Goal: Register for event/course

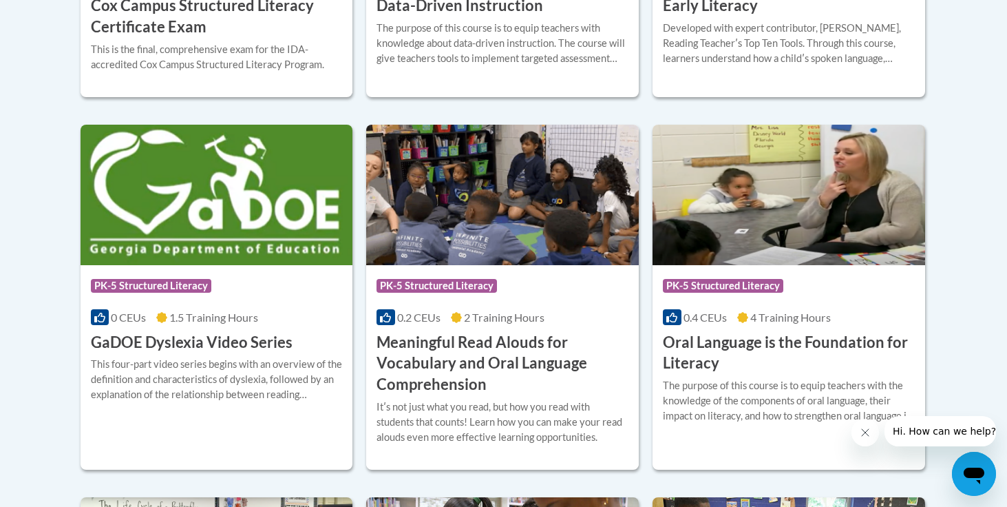
scroll to position [845, 0]
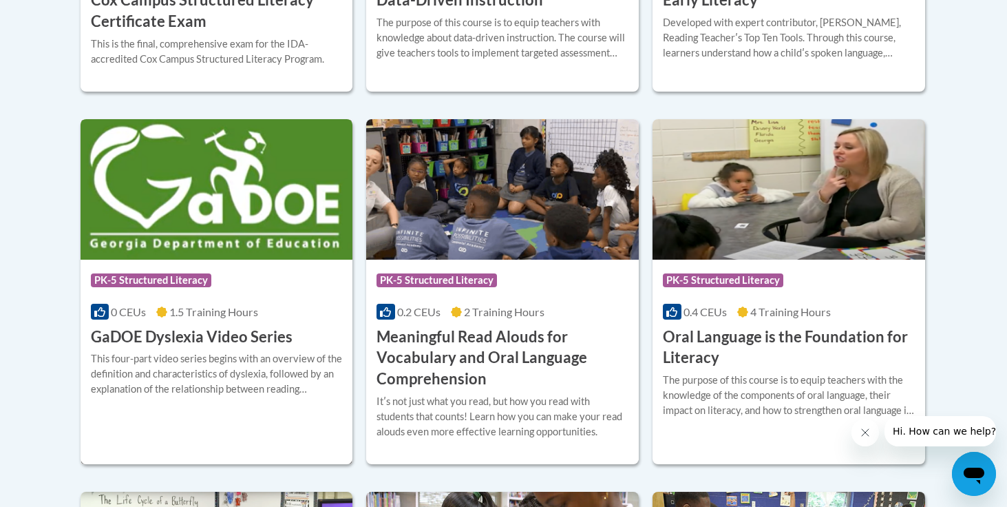
click at [267, 341] on h3 "GaDOE Dyslexia Video Series" at bounding box center [192, 336] width 202 height 21
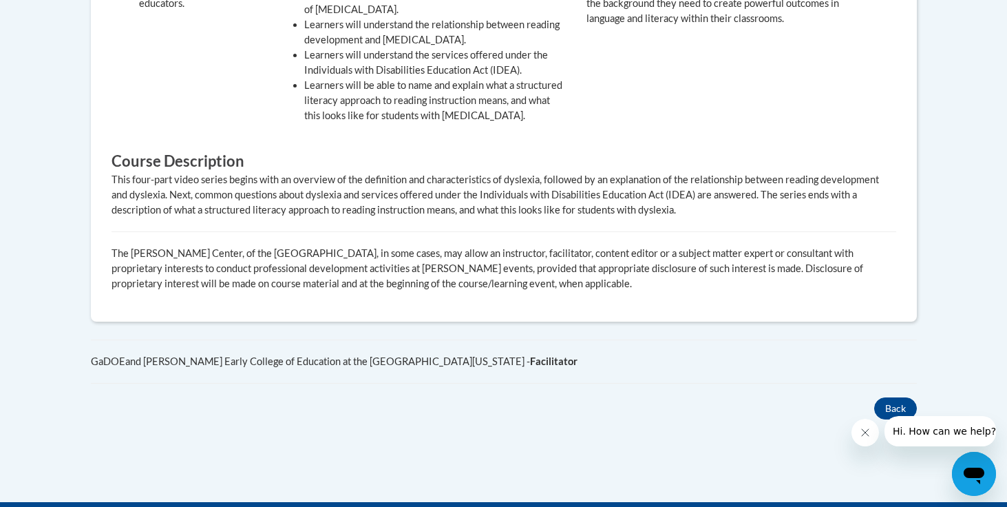
scroll to position [306, 0]
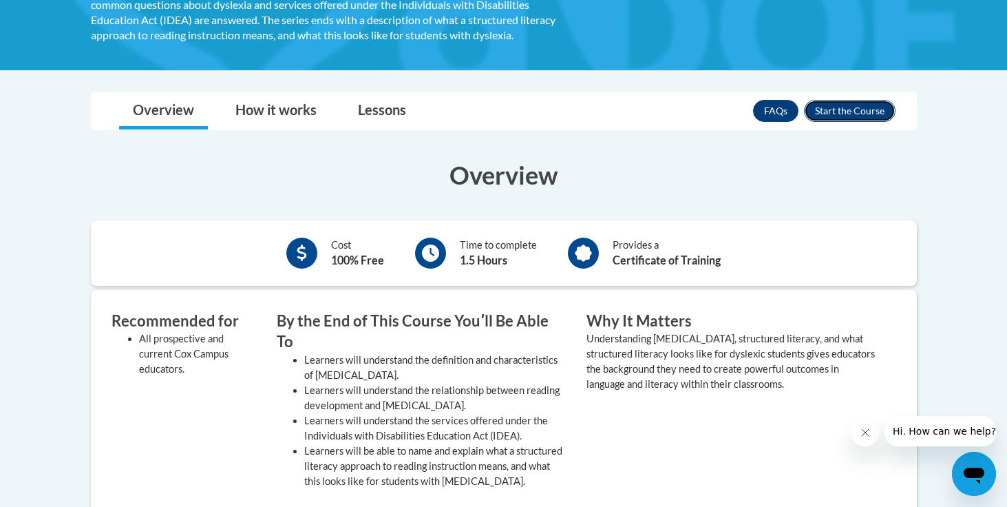
click at [843, 104] on button "Enroll" at bounding box center [850, 111] width 92 height 22
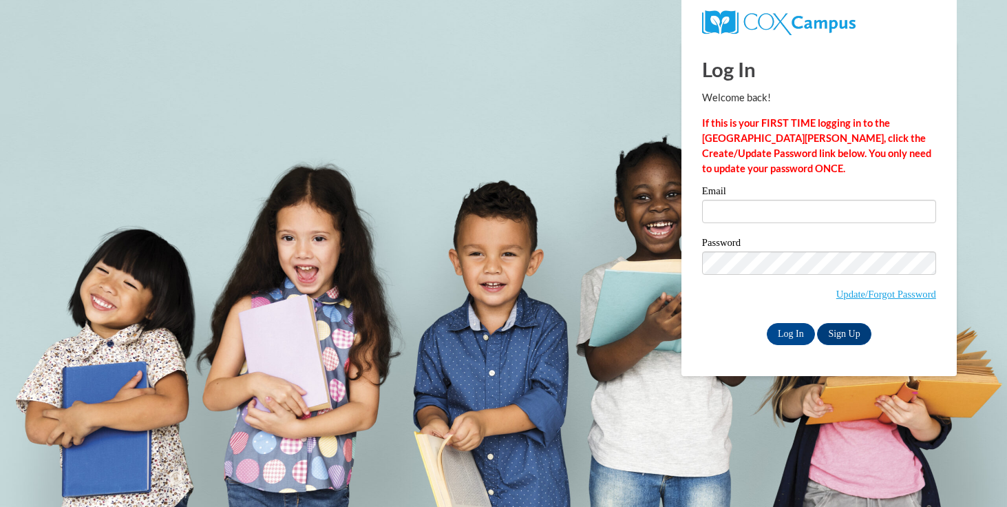
click at [740, 193] on label "Email" at bounding box center [819, 193] width 234 height 14
click at [740, 200] on input "Email" at bounding box center [819, 211] width 234 height 23
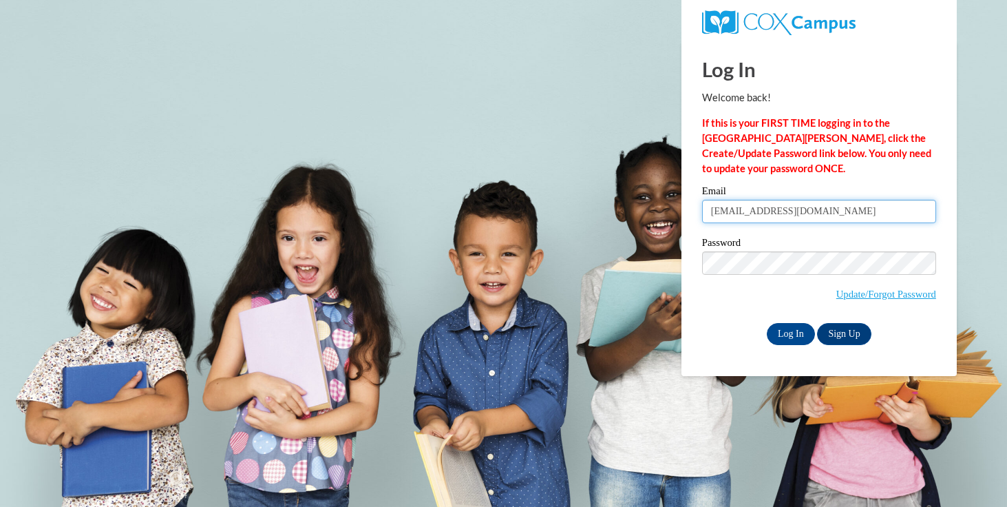
type input "ekmcginness@gmail.com"
click at [803, 325] on input "Log In" at bounding box center [791, 334] width 48 height 22
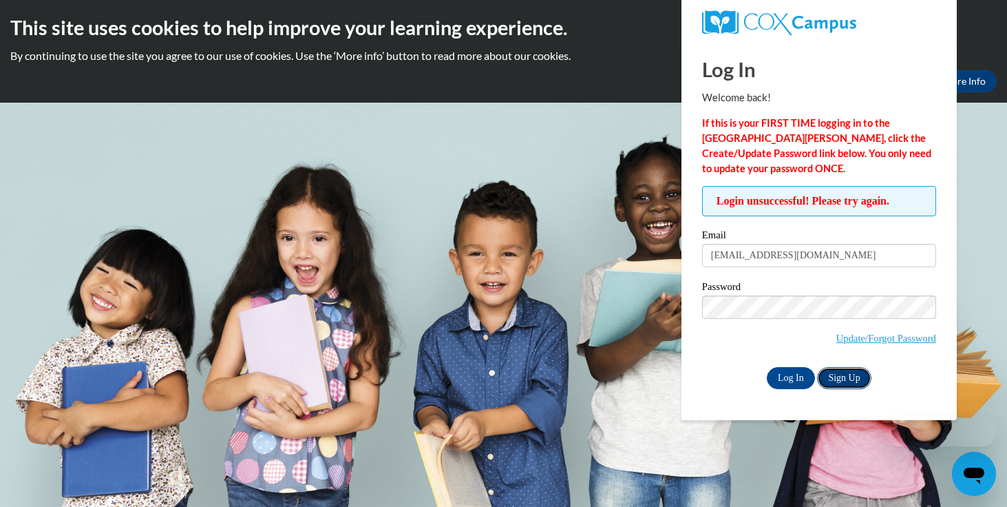
click at [840, 372] on link "Sign Up" at bounding box center [844, 378] width 54 height 22
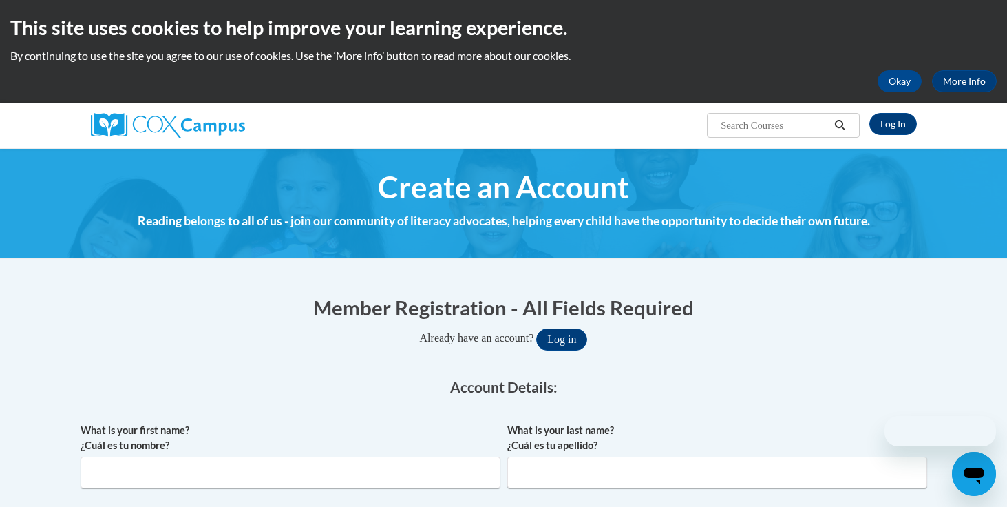
scroll to position [275, 0]
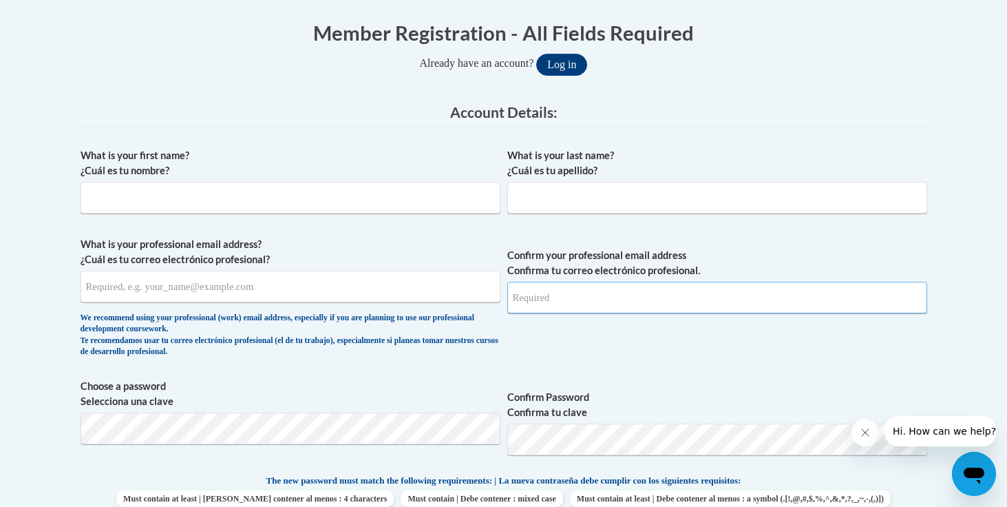
type input "[EMAIL_ADDRESS][DOMAIN_NAME]"
click at [339, 204] on input "What is your first name? ¿Cuál es tu nombre?" at bounding box center [291, 198] width 420 height 32
click at [496, 375] on div "What is your first name? ¿Cuál es tu nombre? What is your last name? ¿Cuál es t…" at bounding box center [504, 455] width 847 height 628
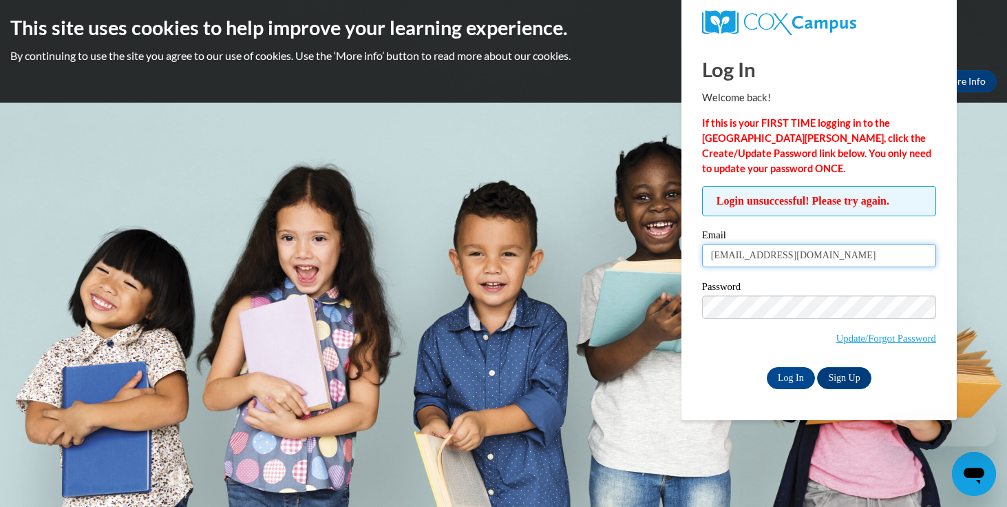
click at [836, 260] on input "[EMAIL_ADDRESS][DOMAIN_NAME]" at bounding box center [819, 255] width 234 height 23
type input "[EMAIL_ADDRESS][DOMAIN_NAME]"
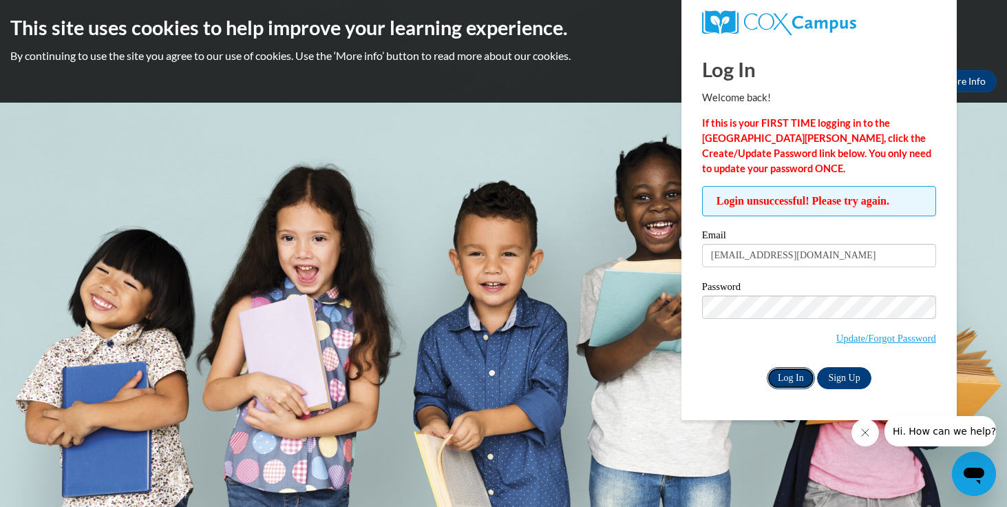
click at [795, 375] on input "Log In" at bounding box center [791, 378] width 48 height 22
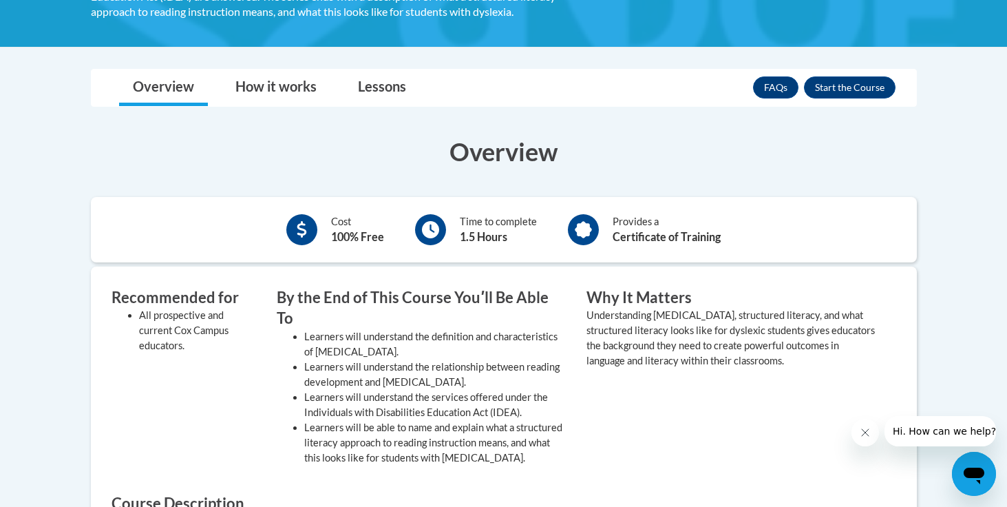
scroll to position [362, 0]
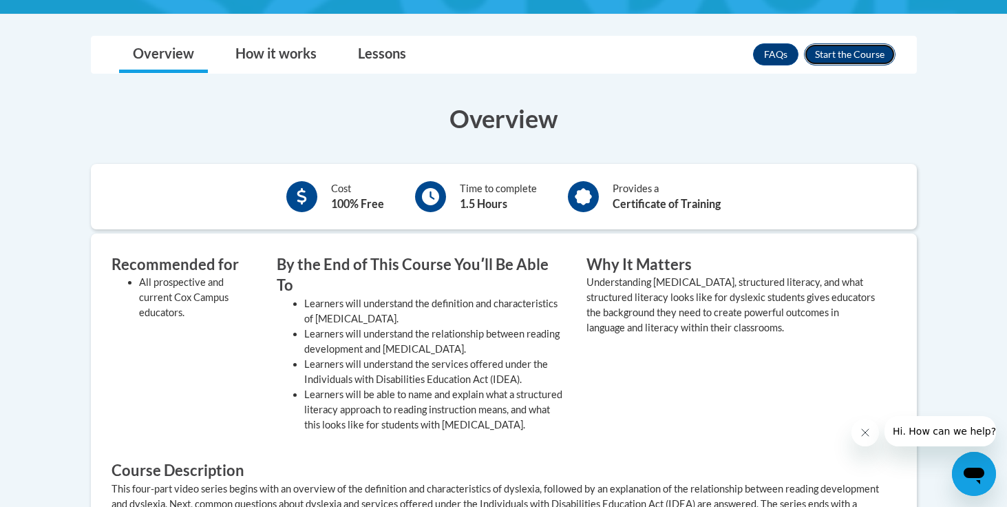
click at [845, 50] on button "Enroll" at bounding box center [850, 54] width 92 height 22
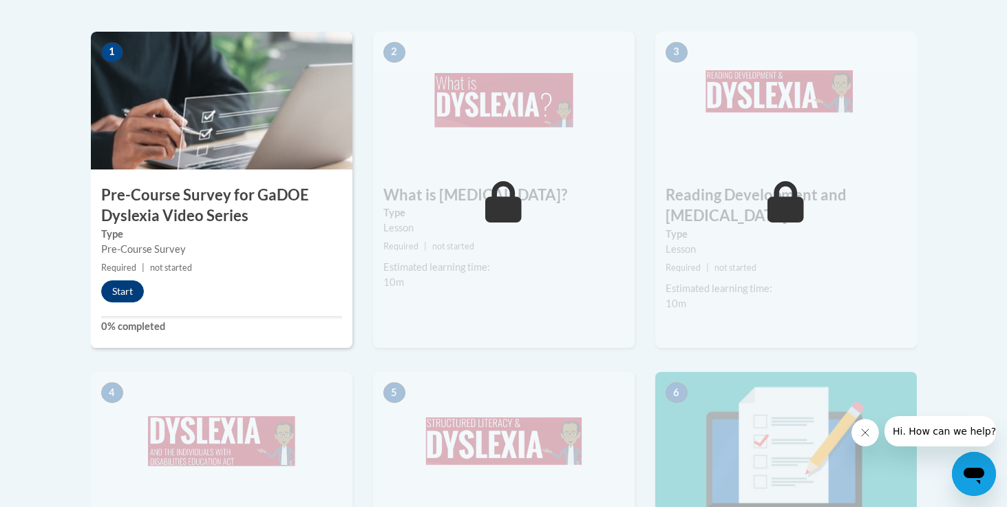
scroll to position [454, 0]
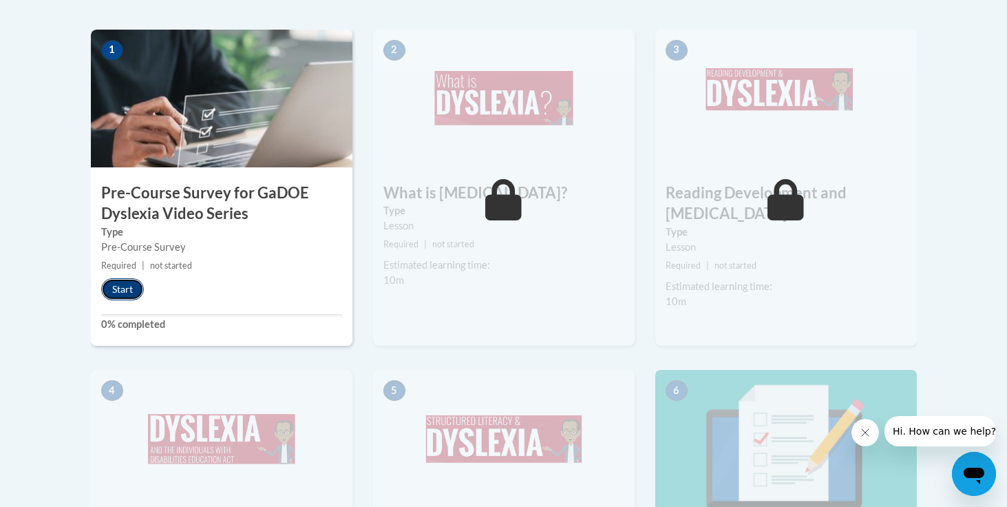
click at [129, 294] on button "Start" at bounding box center [122, 289] width 43 height 22
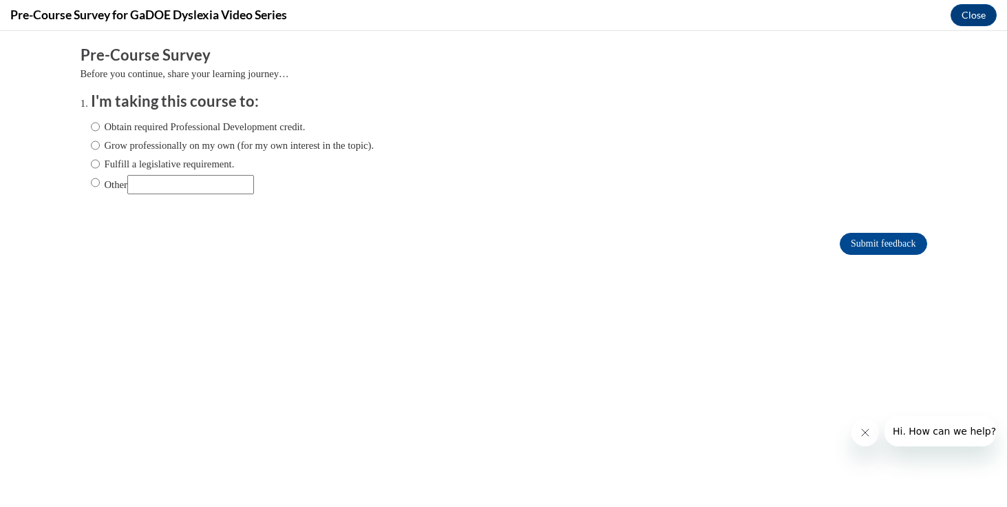
scroll to position [0, 0]
click at [204, 128] on label "Obtain required Professional Development credit." at bounding box center [198, 126] width 215 height 15
click at [100, 128] on input "Obtain required Professional Development credit." at bounding box center [95, 126] width 9 height 15
radio input "true"
click at [865, 244] on input "Submit feedback" at bounding box center [883, 244] width 87 height 22
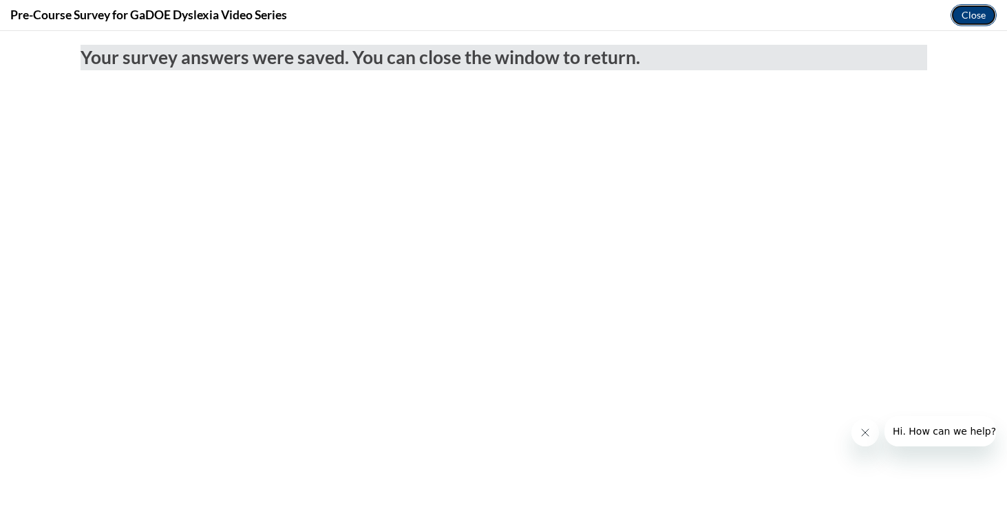
click at [964, 18] on button "Close" at bounding box center [974, 15] width 46 height 22
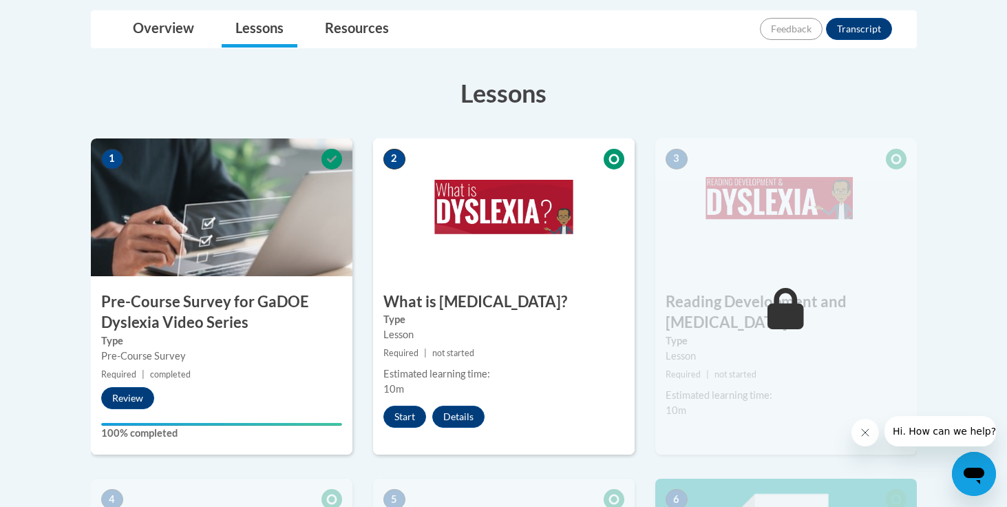
scroll to position [497, 0]
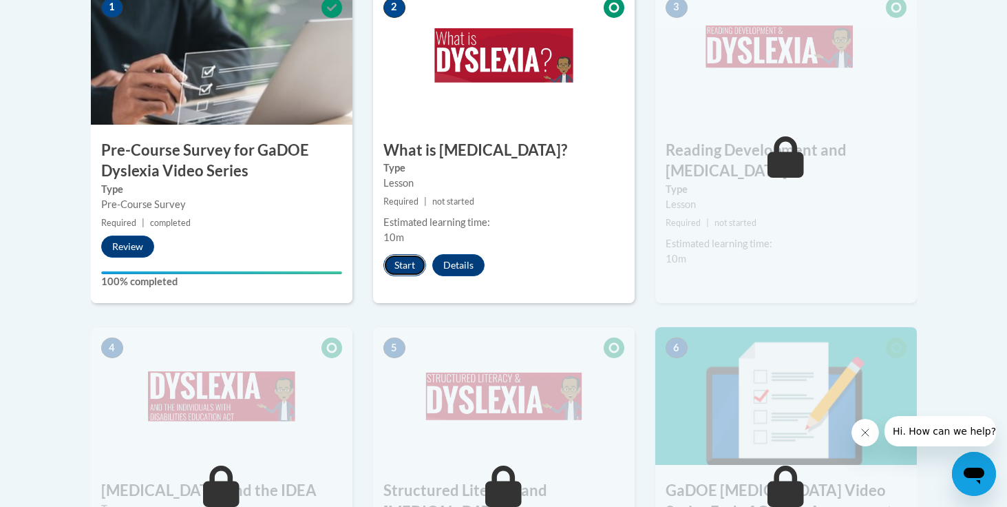
click at [414, 262] on button "Start" at bounding box center [405, 265] width 43 height 22
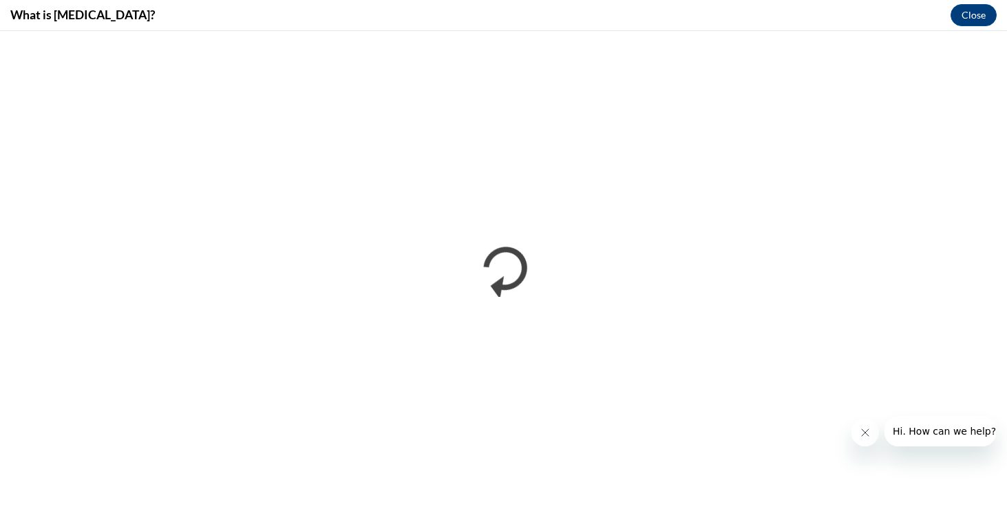
click at [864, 430] on icon "Close message from company" at bounding box center [865, 432] width 11 height 11
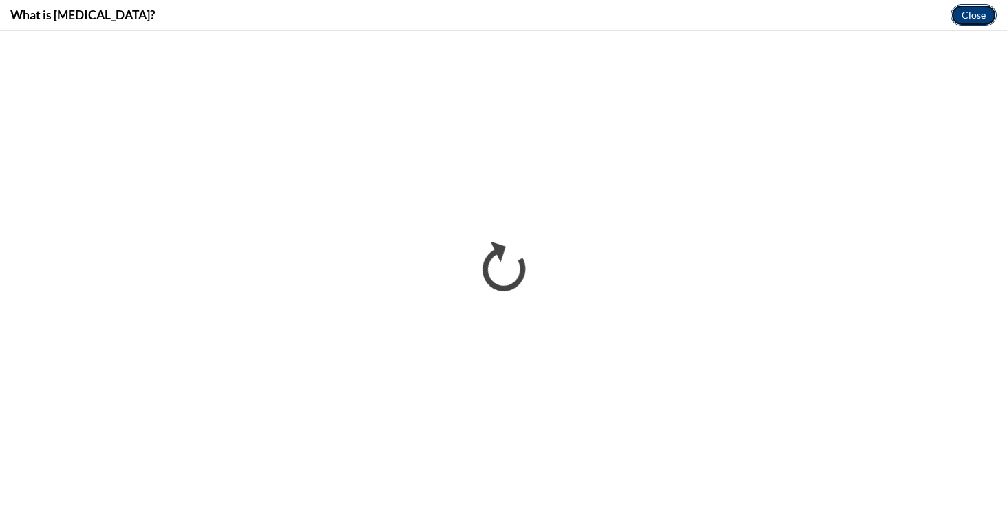
click at [971, 11] on button "Close" at bounding box center [974, 15] width 46 height 22
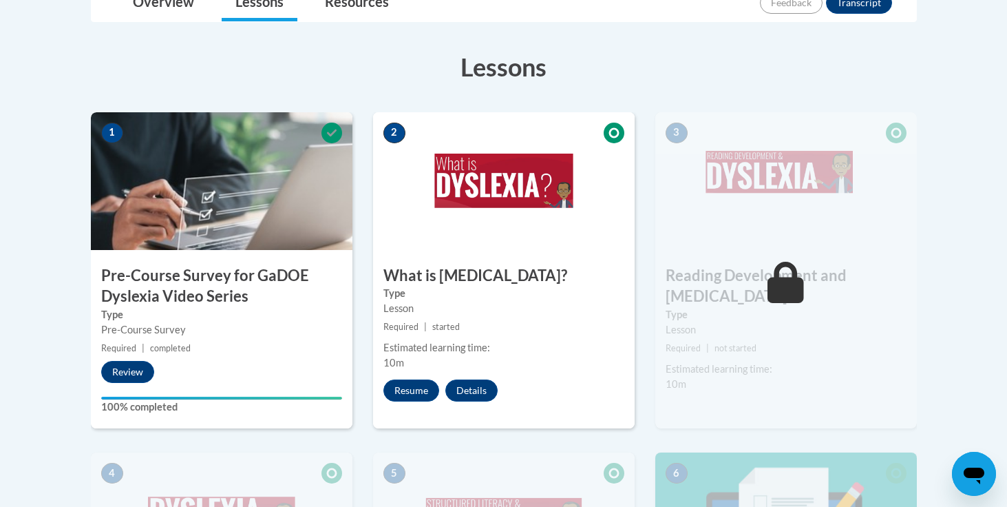
scroll to position [345, 0]
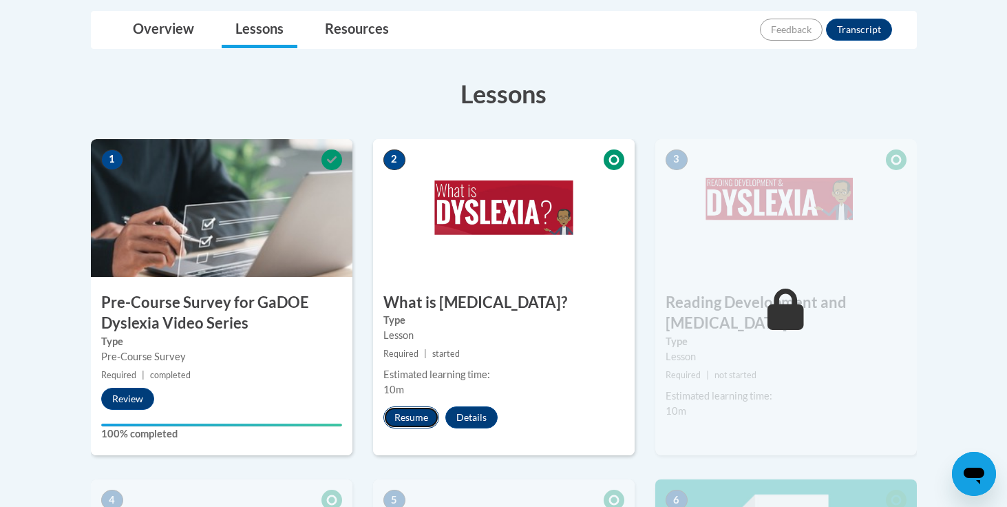
click at [413, 418] on button "Resume" at bounding box center [412, 417] width 56 height 22
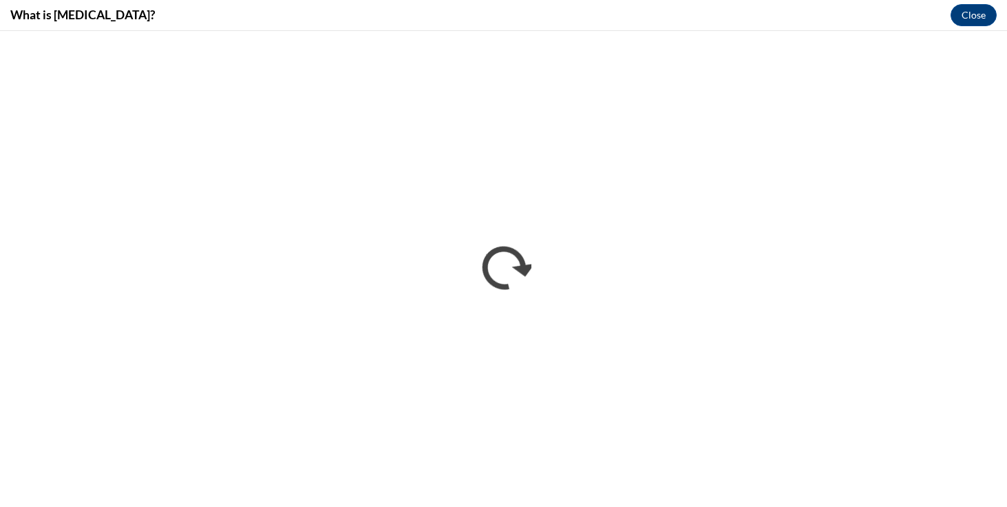
scroll to position [0, 0]
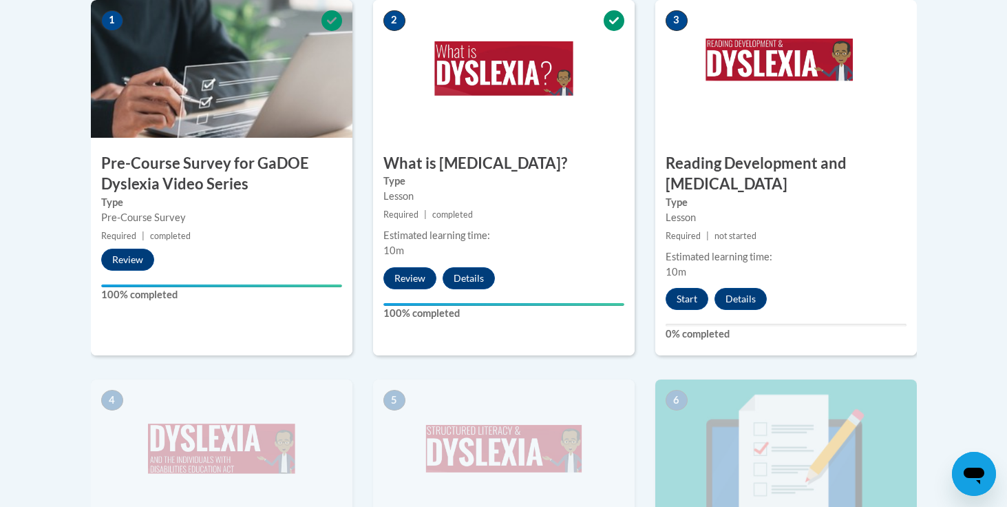
scroll to position [487, 0]
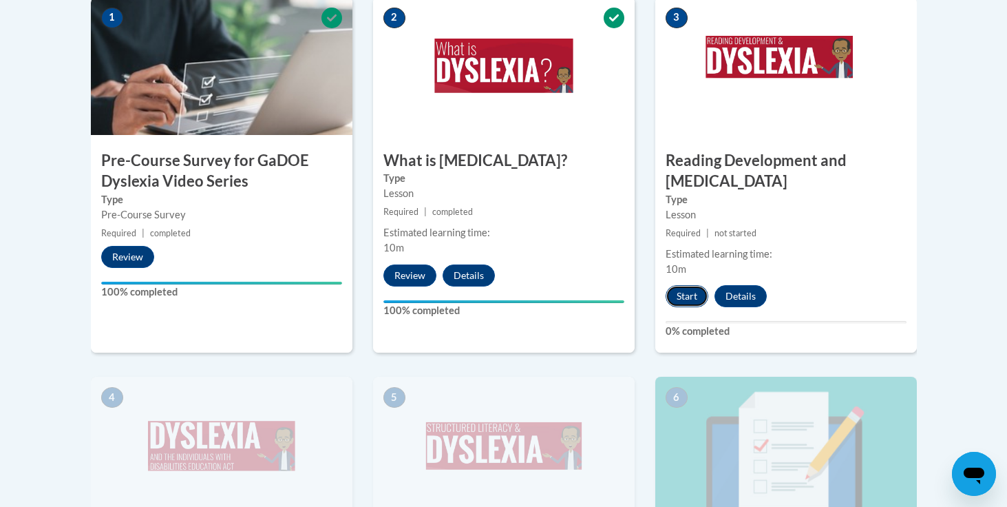
click at [686, 285] on button "Start" at bounding box center [687, 296] width 43 height 22
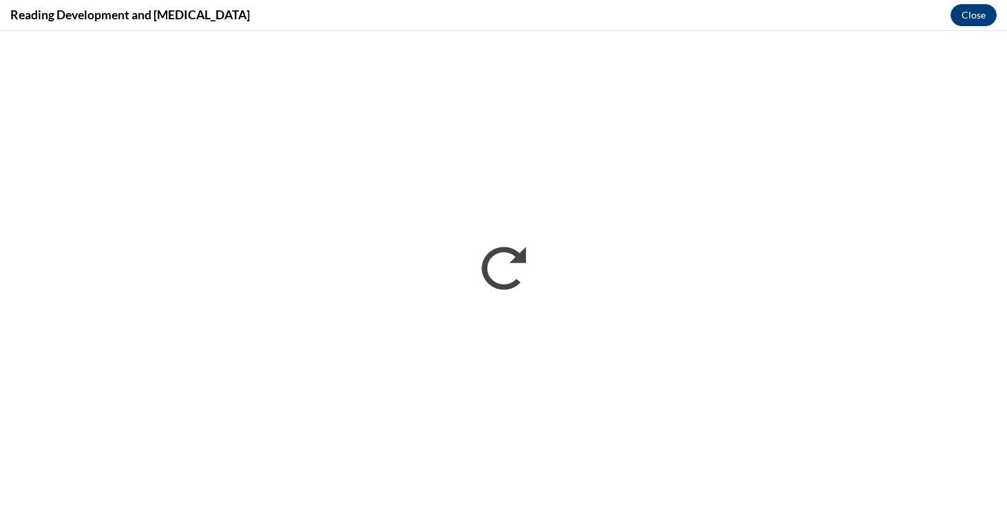
scroll to position [0, 0]
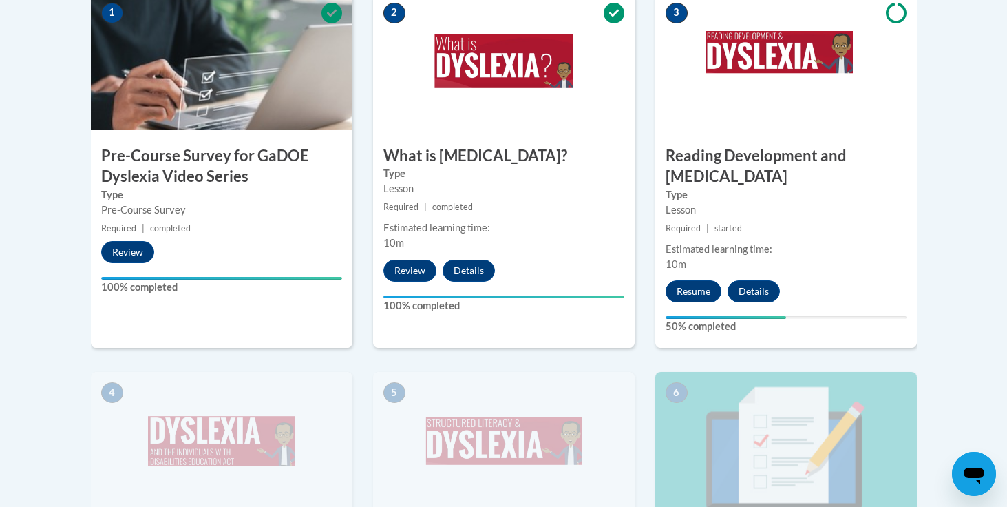
scroll to position [490, 0]
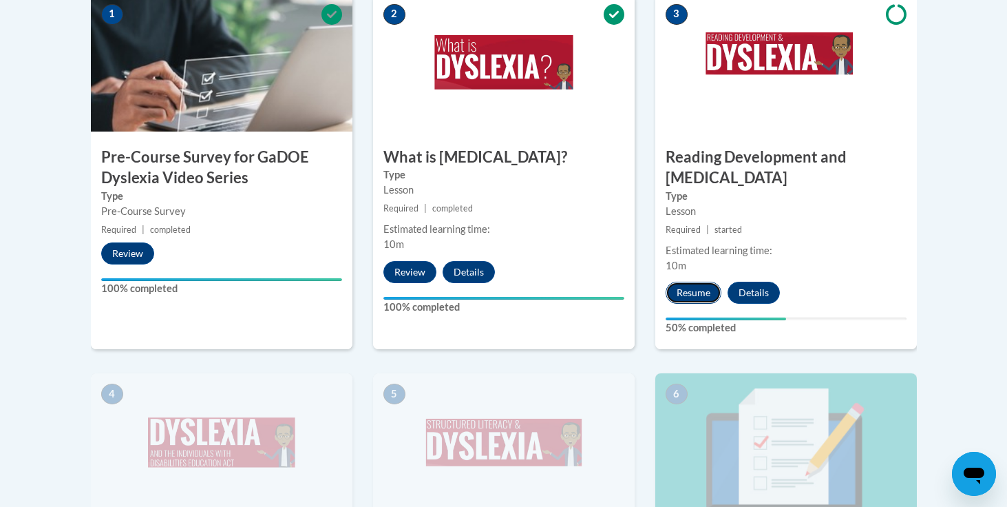
click at [695, 282] on button "Resume" at bounding box center [694, 293] width 56 height 22
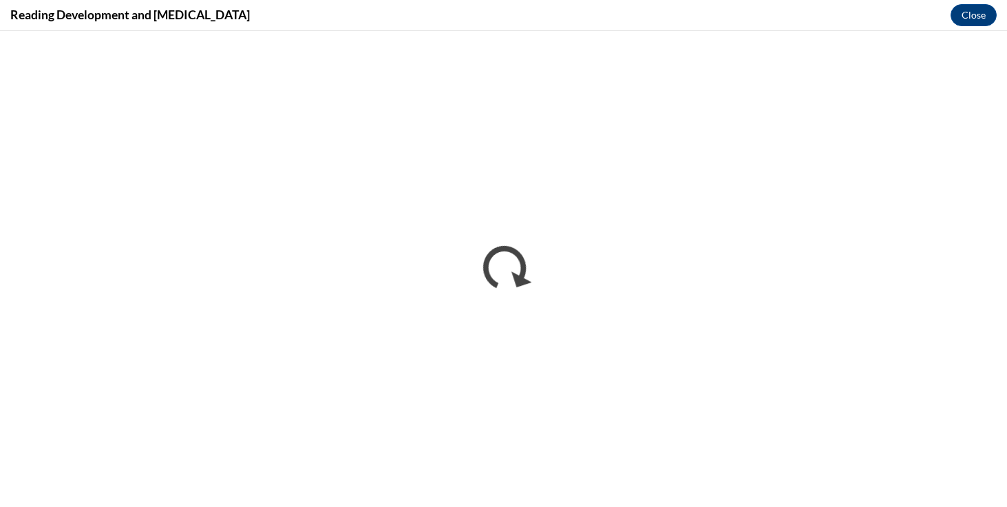
scroll to position [0, 0]
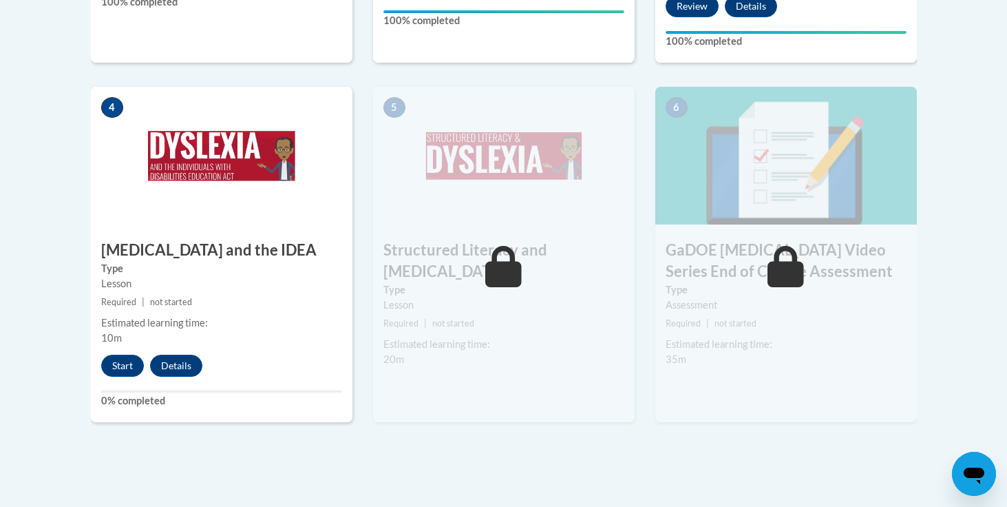
scroll to position [784, 0]
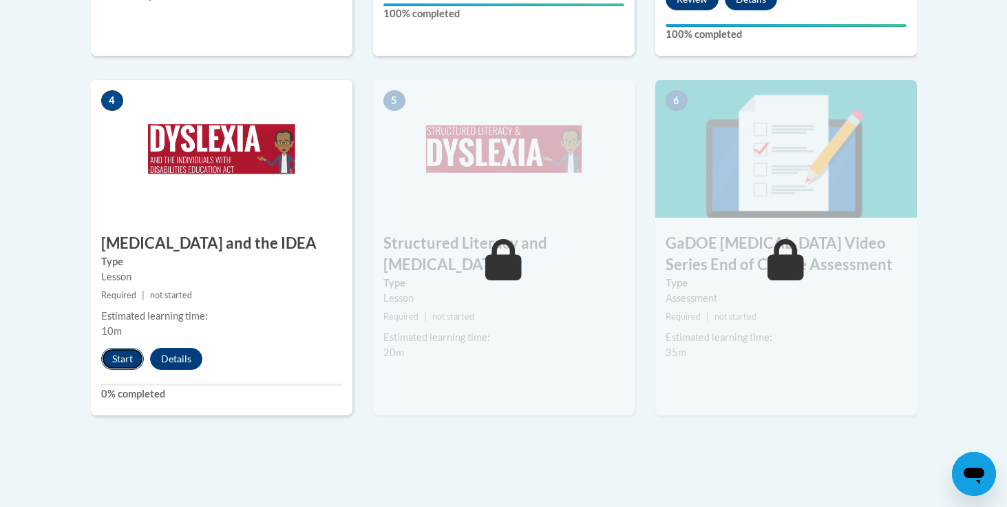
click at [120, 348] on button "Start" at bounding box center [122, 359] width 43 height 22
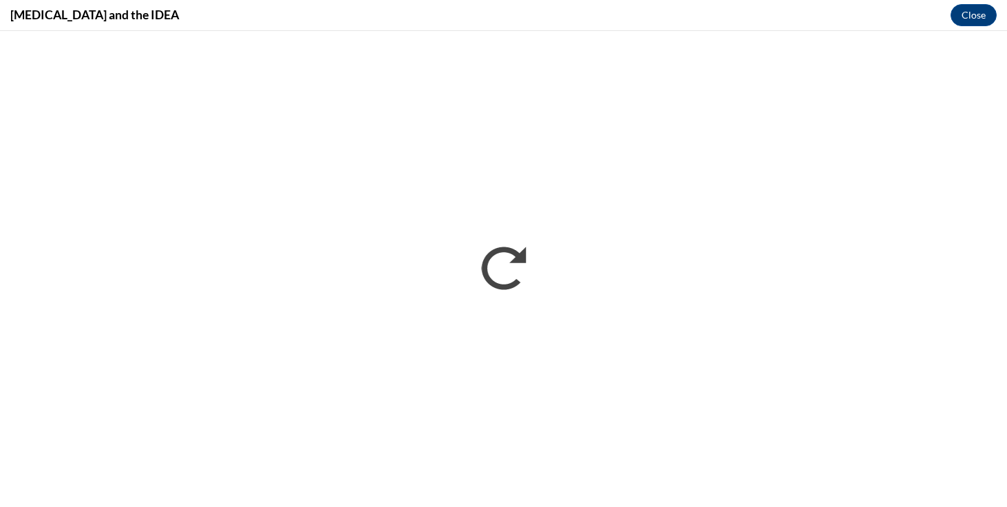
scroll to position [0, 0]
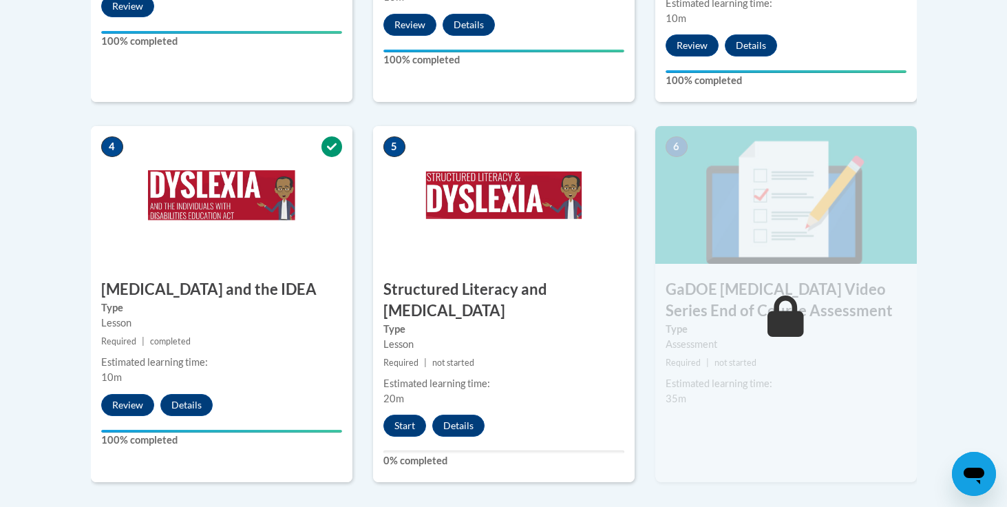
scroll to position [738, 0]
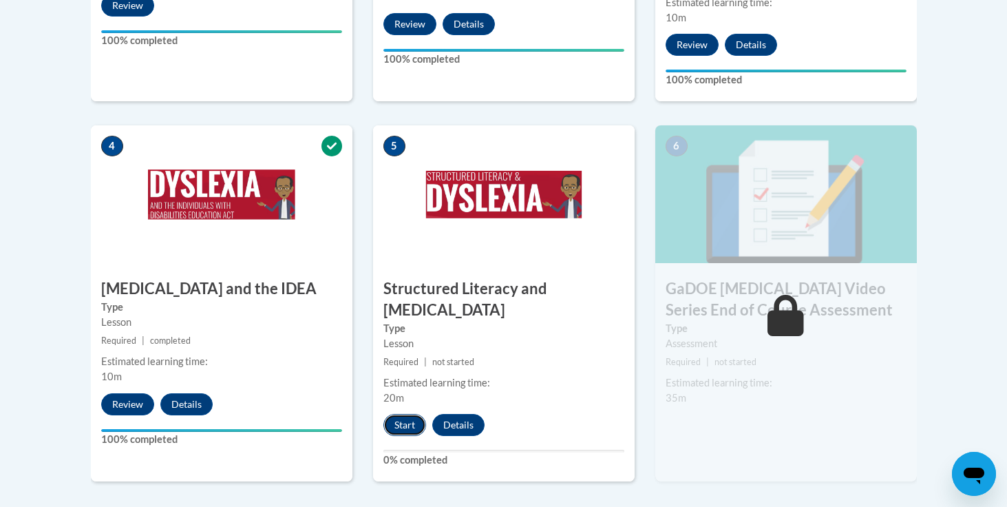
click at [414, 414] on button "Start" at bounding box center [405, 425] width 43 height 22
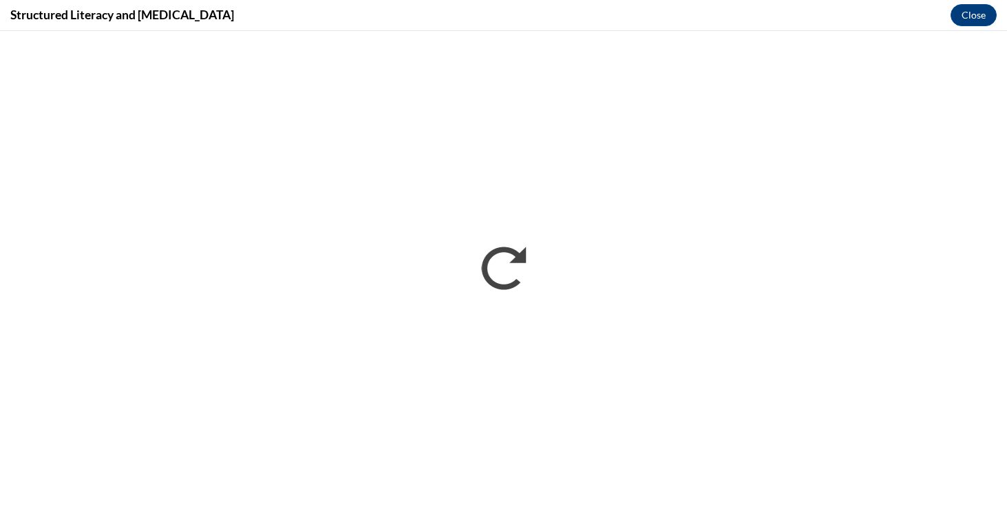
scroll to position [0, 0]
